Goal: Entertainment & Leisure: Consume media (video, audio)

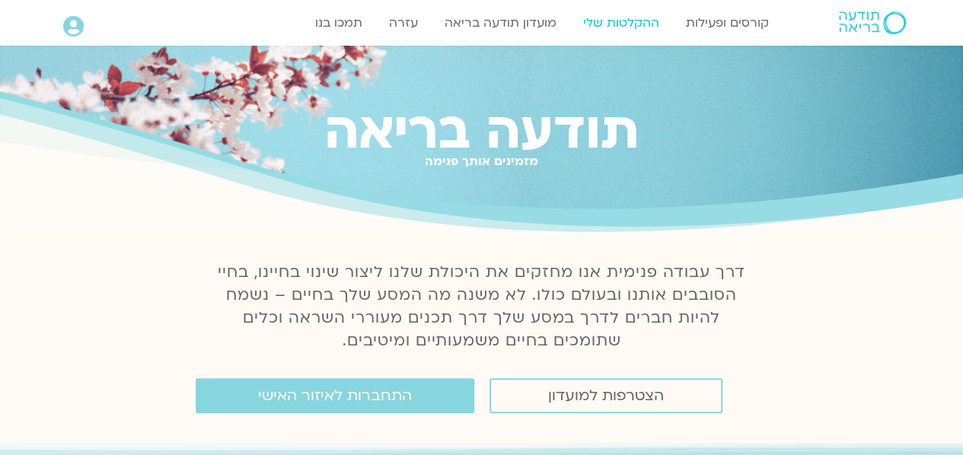
click at [620, 22] on link "ההקלטות שלי" at bounding box center [621, 22] width 91 height 29
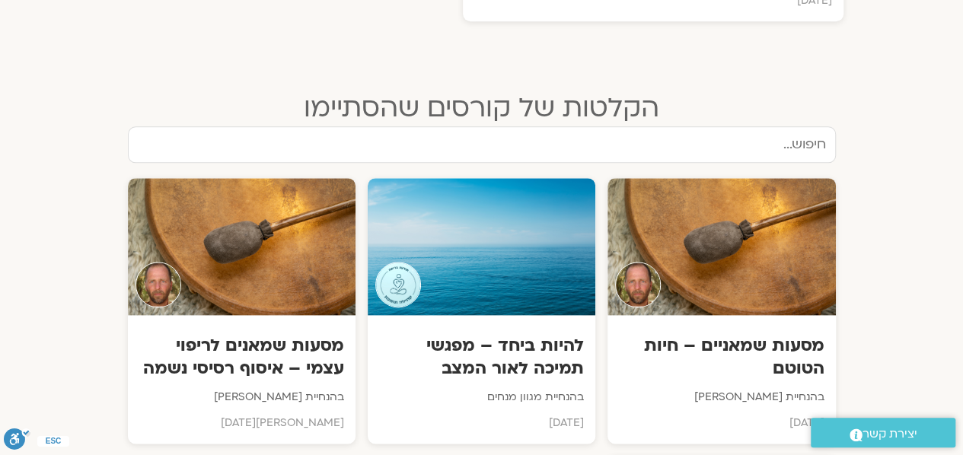
scroll to position [836, 0]
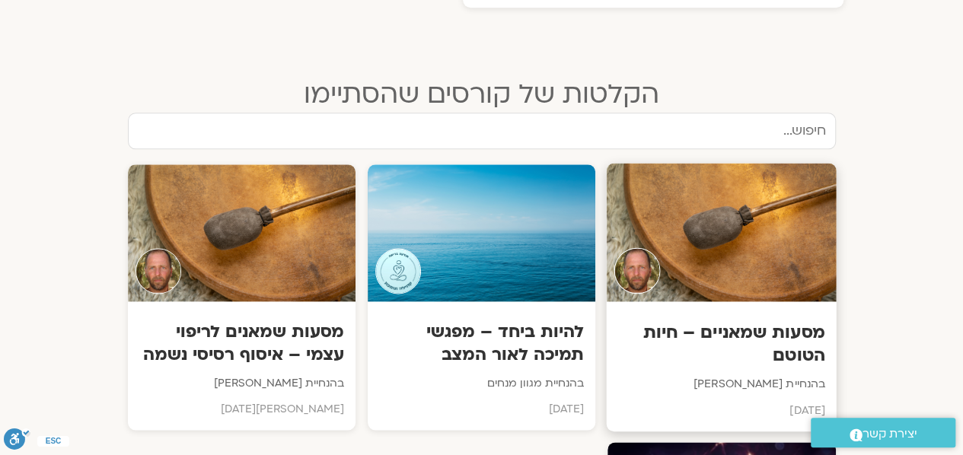
click at [674, 217] on div at bounding box center [722, 232] width 230 height 139
click at [714, 257] on div at bounding box center [722, 232] width 230 height 139
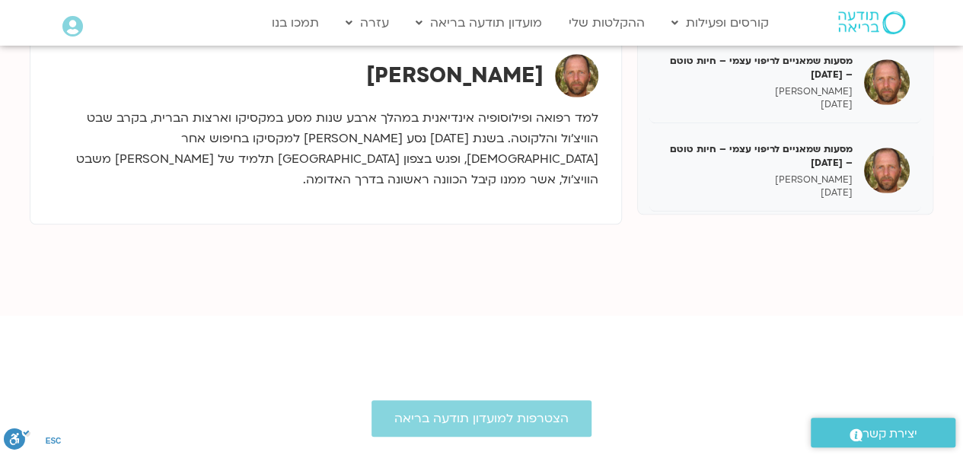
scroll to position [314, 0]
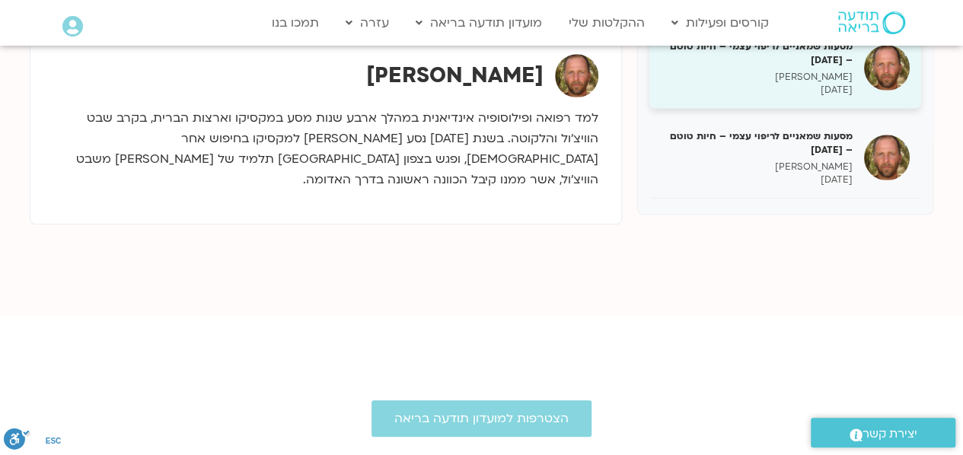
click at [842, 66] on div "מסעות שמאניים לריפוי עצמי – חיות טוטם – [DATE] [PERSON_NAME] [DATE]" at bounding box center [757, 68] width 192 height 57
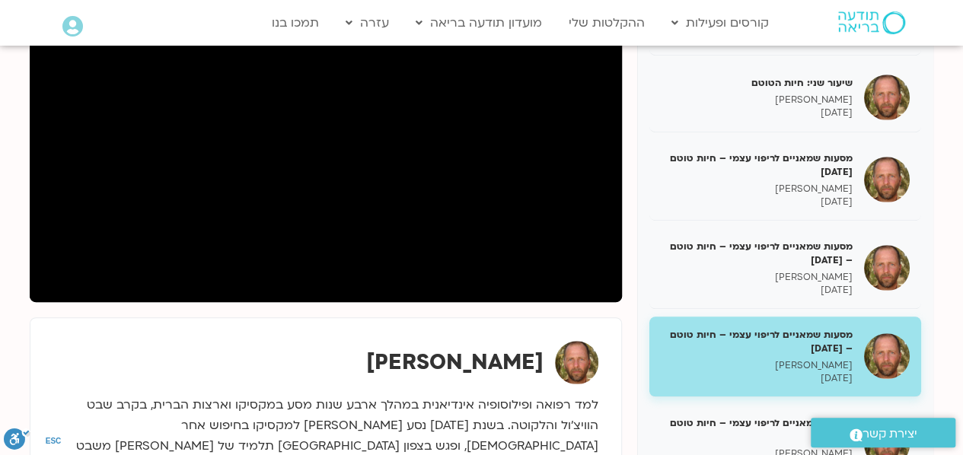
scroll to position [270, 0]
